Goal: Task Accomplishment & Management: Manage account settings

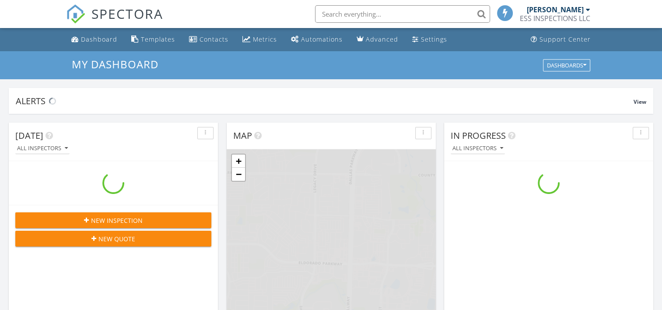
scroll to position [810, 676]
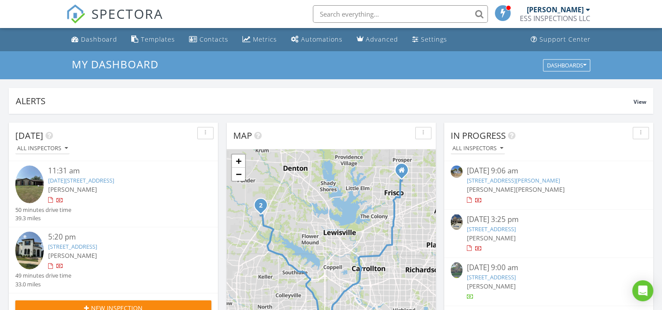
click at [114, 177] on link "2313 February Ln, Grand Prairie, TX 75050" at bounding box center [81, 180] width 66 height 8
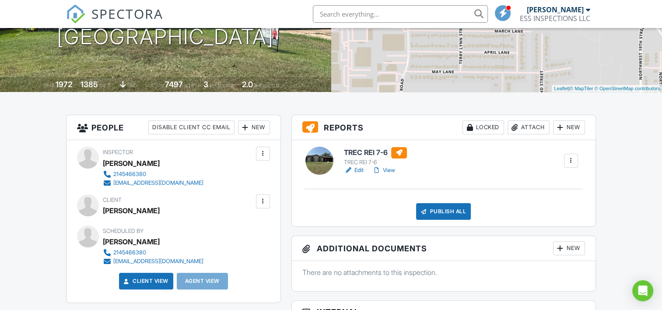
click at [362, 170] on link "Edit" at bounding box center [354, 170] width 20 height 9
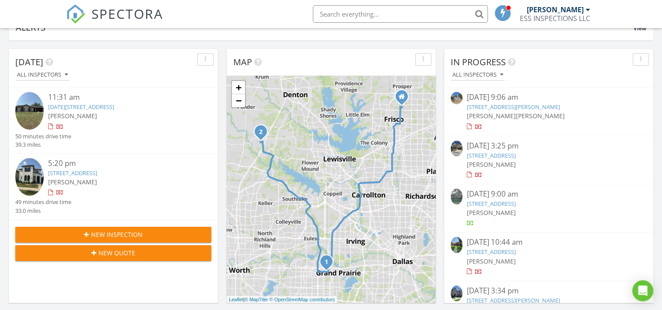
scroll to position [75, 0]
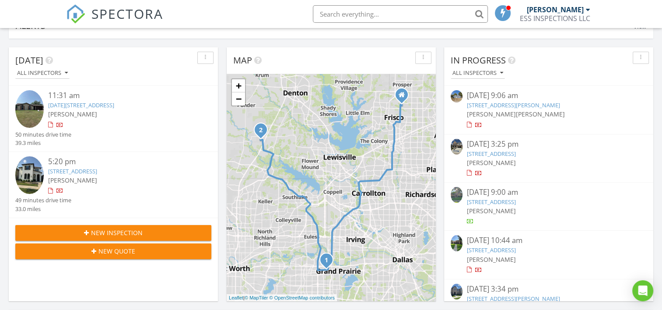
click at [104, 109] on div "2313 February Ln, Grand Prairie, TX 75050" at bounding box center [121, 105] width 147 height 8
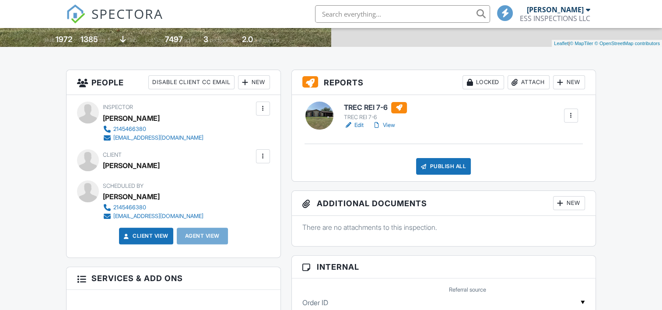
scroll to position [187, 0]
click at [359, 122] on link "Edit" at bounding box center [354, 125] width 20 height 9
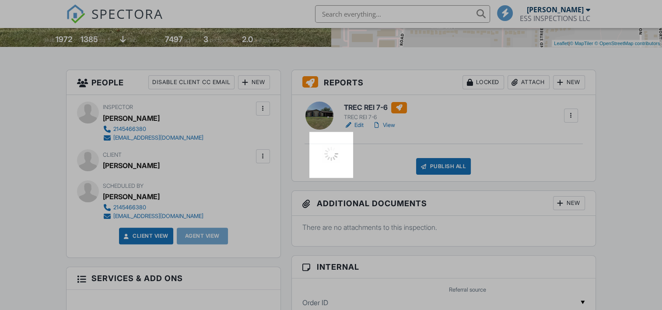
scroll to position [0, 0]
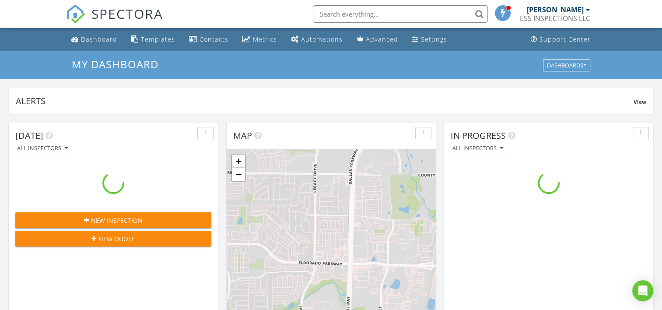
scroll to position [810, 676]
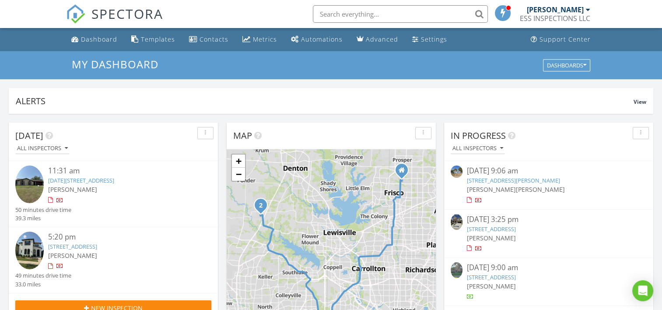
click at [110, 178] on link "2313 February Ln, Grand Prairie, TX 75050" at bounding box center [81, 180] width 66 height 8
